Goal: Communication & Community: Answer question/provide support

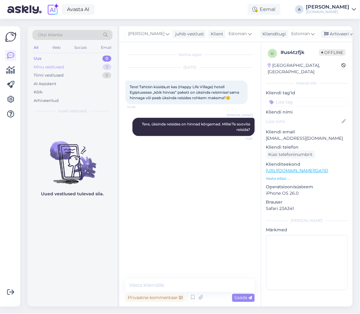
click at [98, 65] on div "Minu vestlused 7" at bounding box center [72, 67] width 80 height 9
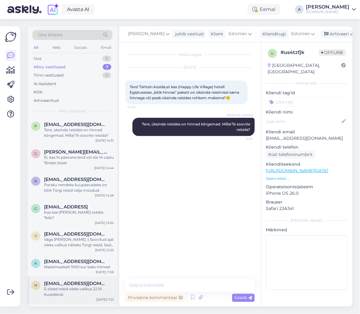
click at [84, 291] on div "5-öised reisid oleks valikus 22.10 kuupäeval." at bounding box center [79, 292] width 70 height 11
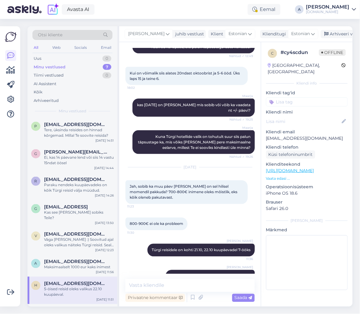
scroll to position [151, 0]
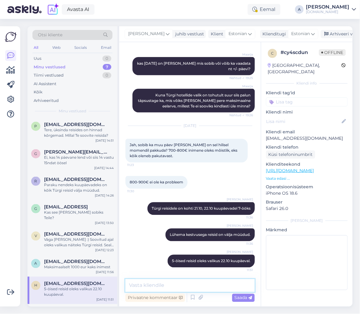
click at [162, 283] on textarea at bounding box center [189, 286] width 129 height 13
type textarea "Kas see kuupäev sobiks Teile?"
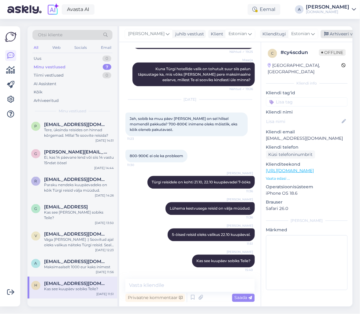
click at [320, 35] on div "Arhiveeri vestlus" at bounding box center [343, 34] width 47 height 8
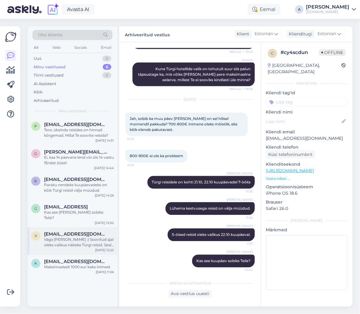
click at [92, 237] on div "Väga [PERSON_NAME] :) Soovitud ajal oleks valikus näiteks Türgi reisid. Seal on…" at bounding box center [79, 242] width 70 height 11
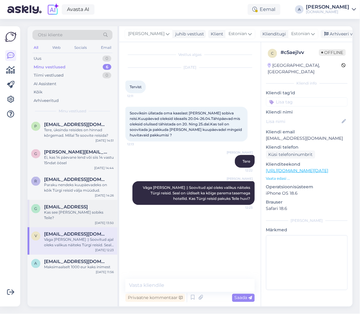
click at [100, 221] on div "[DATE] 13:50" at bounding box center [104, 223] width 19 height 5
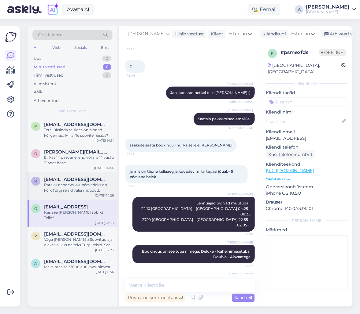
click at [90, 191] on div "Paraku nendeks kuupäevadeks on kõik Türgi reisid välja müüdud." at bounding box center [79, 187] width 70 height 11
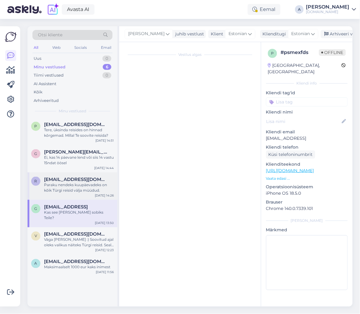
scroll to position [0, 0]
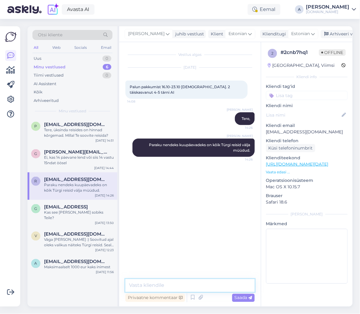
click at [168, 285] on textarea at bounding box center [189, 286] width 129 height 13
type textarea "Kas Teile sobiks reisida ka hilisematel kuupäevadel?"
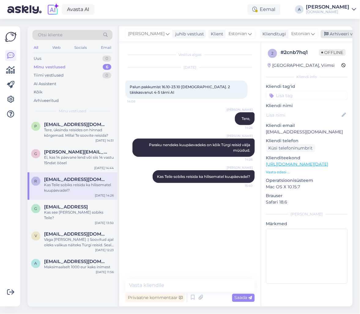
click at [333, 35] on div "Arhiveeri vestlus" at bounding box center [343, 34] width 47 height 8
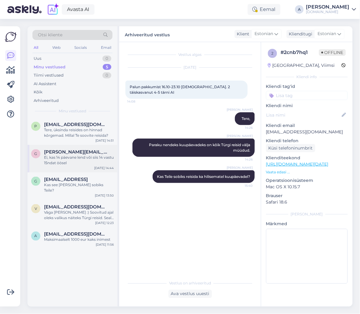
click at [83, 163] on div "Ei, kas 14 päevane lend või siis 14 vastu 15ndat öösel" at bounding box center [79, 160] width 70 height 11
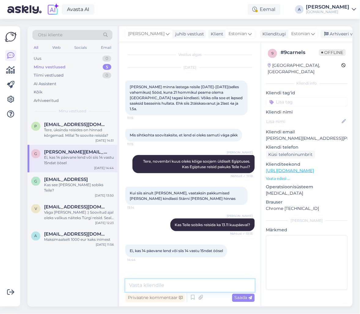
click at [177, 286] on textarea at bounding box center [189, 286] width 129 height 13
click at [77, 137] on div "Tere, üksinda reisides on hinnad kõrgemad. Millal Te soovite reisida?" at bounding box center [79, 132] width 70 height 11
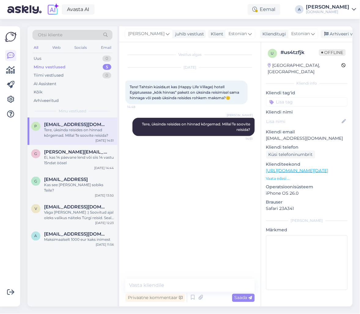
click at [299, 168] on link "[URL][DOMAIN_NAME][DATE]" at bounding box center [297, 170] width 62 height 5
click at [106, 58] on div "2" at bounding box center [107, 59] width 8 height 6
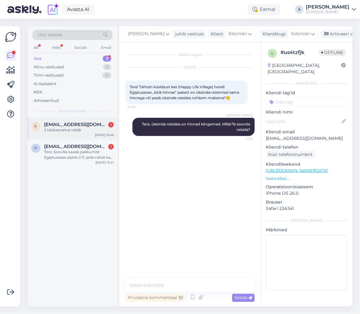
click at [88, 135] on div "K [EMAIL_ADDRESS][DOMAIN_NAME] 1 2 täiskasvanut reisib [DATE] 15:46" at bounding box center [72, 129] width 90 height 22
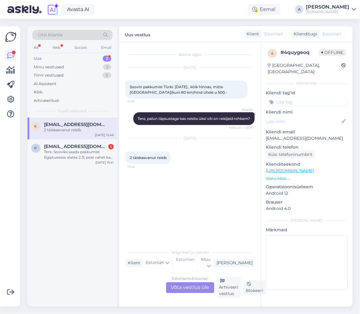
click at [180, 287] on div "Estonian to Estonian Võta vestlus üle" at bounding box center [190, 288] width 48 height 11
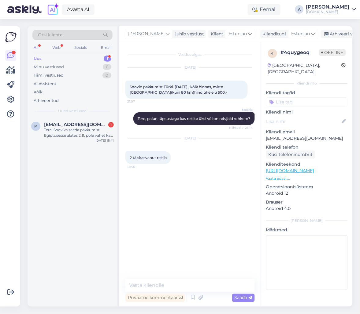
click at [162, 293] on div "Privaatne kommentaar Saada" at bounding box center [189, 298] width 129 height 12
click at [163, 288] on textarea at bounding box center [189, 286] width 129 height 13
type textarea "T"
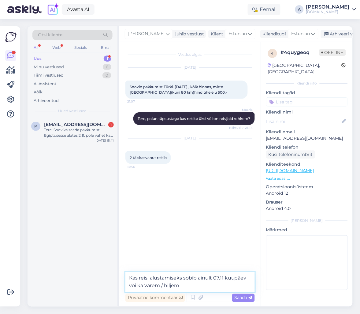
type textarea "Kas reisi alustamiseks sobib ainult 07.11 kuupäev või ka varem / hiljem?"
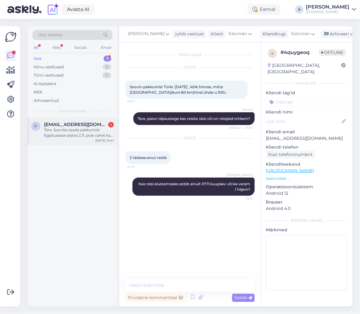
click at [73, 126] on span "[EMAIL_ADDRESS][DOMAIN_NAME]" at bounding box center [76, 124] width 64 height 5
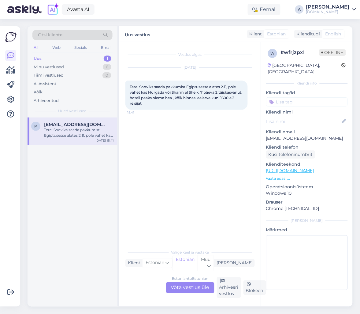
click at [186, 286] on div "Estonian to Estonian Võta vestlus üle" at bounding box center [190, 288] width 48 height 11
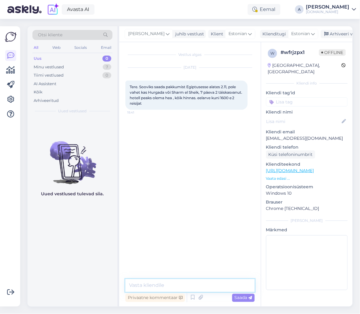
click at [177, 289] on textarea at bounding box center [189, 286] width 129 height 13
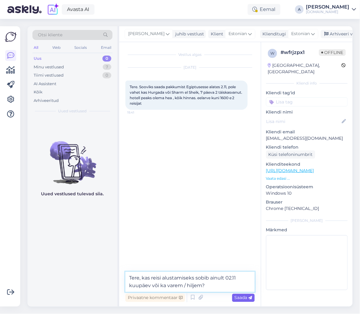
type textarea "Tere, kas reisi alustamiseks sobib ainult 02.11 kuupäev või ka varem / hiljem?"
click at [252, 296] on div "Saada" at bounding box center [243, 298] width 23 height 8
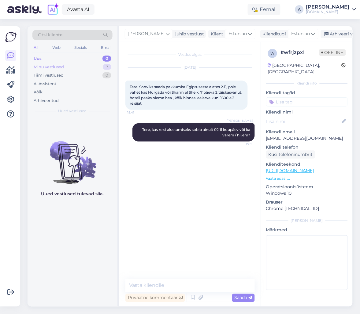
click at [106, 64] on div "7" at bounding box center [107, 67] width 9 height 6
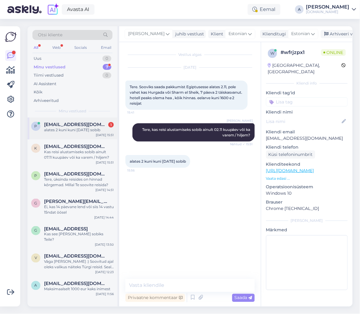
click at [95, 122] on span "[EMAIL_ADDRESS][DOMAIN_NAME]" at bounding box center [76, 124] width 64 height 5
click at [181, 283] on textarea at bounding box center [189, 286] width 129 height 13
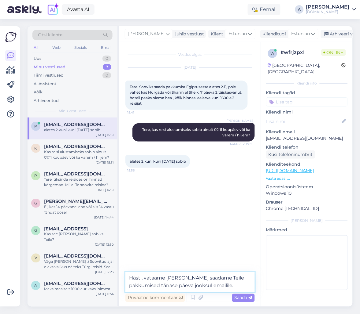
drag, startPoint x: 166, startPoint y: 277, endPoint x: 148, endPoint y: 277, distance: 17.7
click at [148, 277] on textarea "Hästi, vataame [PERSON_NAME] saadame Teile pakkumised tänase päeva jooksul emai…" at bounding box center [189, 282] width 129 height 20
type textarea "Hästi, vaatame [PERSON_NAME] saadame Teile pakkumised tänase päeva jooksul emai…"
click at [240, 296] on span "Saada" at bounding box center [243, 297] width 18 height 5
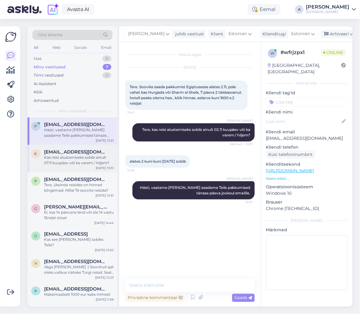
click at [88, 163] on div "Kas reisi alustamiseks sobib ainult 07.11 kuupäev või ka varem / hiljem?" at bounding box center [79, 160] width 70 height 11
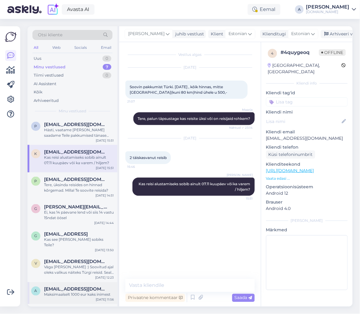
click at [75, 293] on div "a [EMAIL_ADDRESS][DOMAIN_NAME] Maksimaalselt 1000 eur kaks inimest [DATE] 11:56" at bounding box center [72, 294] width 90 height 22
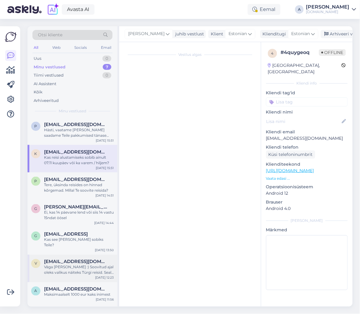
scroll to position [119, 0]
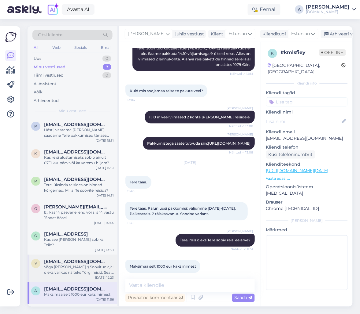
click at [76, 268] on div "Väga [PERSON_NAME] :) Soovitud ajal oleks valikus näiteks Türgi reisid. Seal on…" at bounding box center [79, 270] width 70 height 11
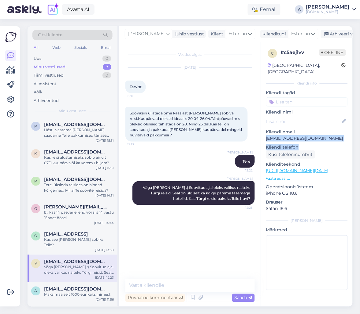
drag, startPoint x: 331, startPoint y: 136, endPoint x: 262, endPoint y: 135, distance: 69.1
click at [262, 135] on div "c # c5aejlvv Offline [GEOGRAPHIC_DATA], [GEOGRAPHIC_DATA] Kliendi info Kliendi …" at bounding box center [306, 171] width 91 height 258
click at [272, 135] on div "c # c5aejlvv Offline [GEOGRAPHIC_DATA], [GEOGRAPHIC_DATA] Kliendi info Kliendi …" at bounding box center [306, 171] width 91 height 258
click at [264, 132] on div "c # c5aejlvv Offline [GEOGRAPHIC_DATA], [GEOGRAPHIC_DATA] Kliendi info Kliendi …" at bounding box center [306, 171] width 91 height 258
drag, startPoint x: 267, startPoint y: 131, endPoint x: 331, endPoint y: 130, distance: 63.9
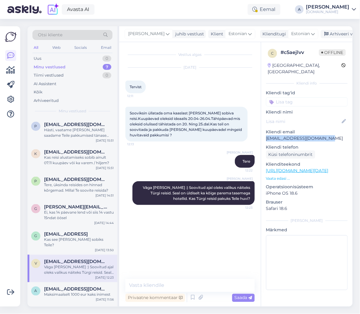
click at [331, 135] on p "[EMAIL_ADDRESS][DOMAIN_NAME]" at bounding box center [307, 138] width 82 height 6
copy p "[EMAIL_ADDRESS][DOMAIN_NAME]"
click at [82, 233] on span "[EMAIL_ADDRESS]" at bounding box center [66, 234] width 44 height 5
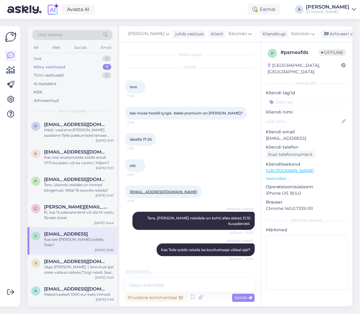
scroll to position [1174, 0]
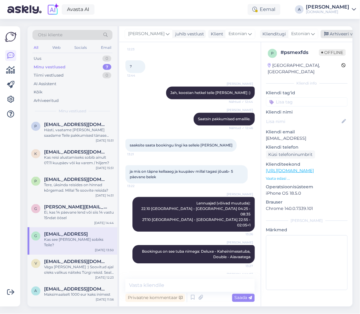
click at [341, 33] on div "Arhiveeri vestlus" at bounding box center [343, 34] width 47 height 8
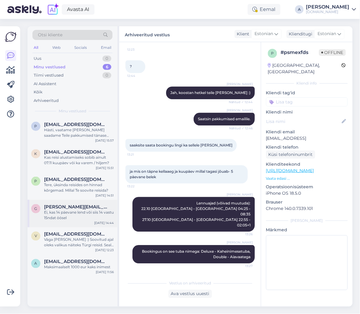
click at [97, 213] on div "Ei, kas 14 päevane lend või siis 14 vastu 15ndat öösel" at bounding box center [79, 215] width 70 height 11
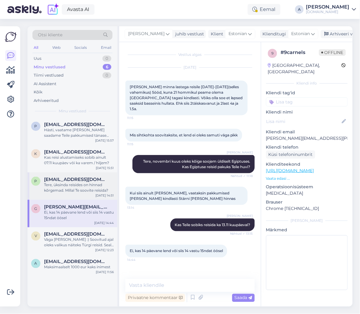
click at [91, 194] on div "P [EMAIL_ADDRESS][DOMAIN_NAME] Tere, üksinda reisides on hinnad kõrgemad. Milla…" at bounding box center [72, 186] width 90 height 27
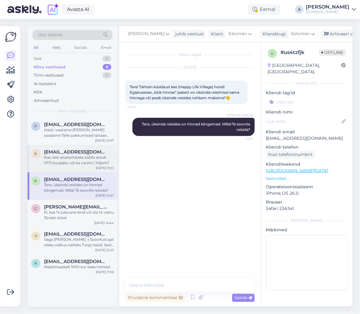
click at [88, 162] on div "Kas reisi alustamiseks sobib ainult 07.11 kuupäev või ka varem / hiljem?" at bounding box center [79, 160] width 70 height 11
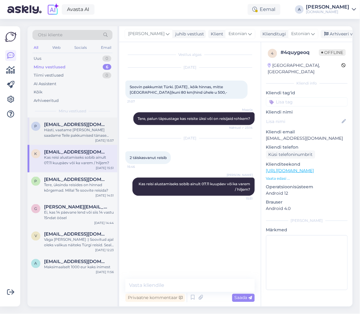
click at [83, 135] on div "Hästi, vaatame [PERSON_NAME] saadame Teile pakkumised tänase päeva jooksul emai…" at bounding box center [79, 132] width 70 height 11
